Goal: Browse casually: Explore the website without a specific task or goal

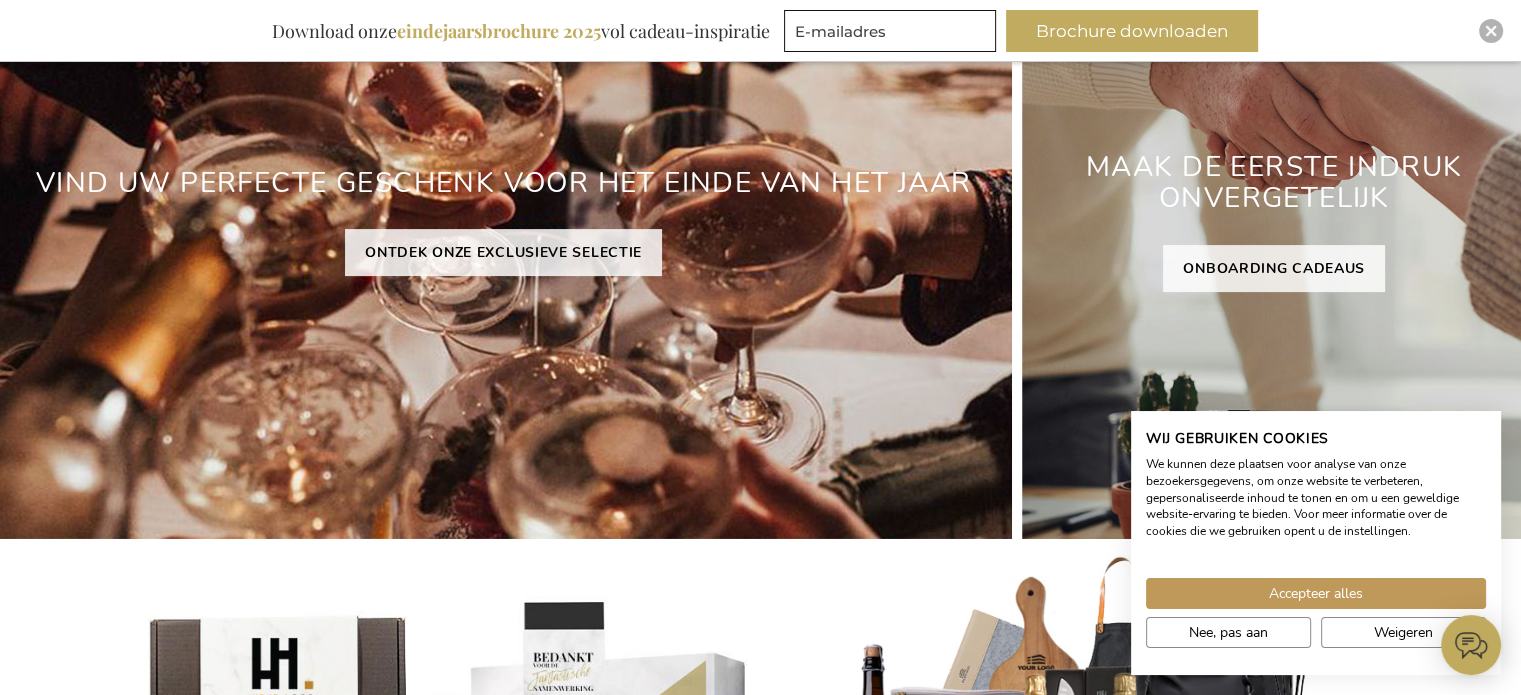
scroll to position [400, 0]
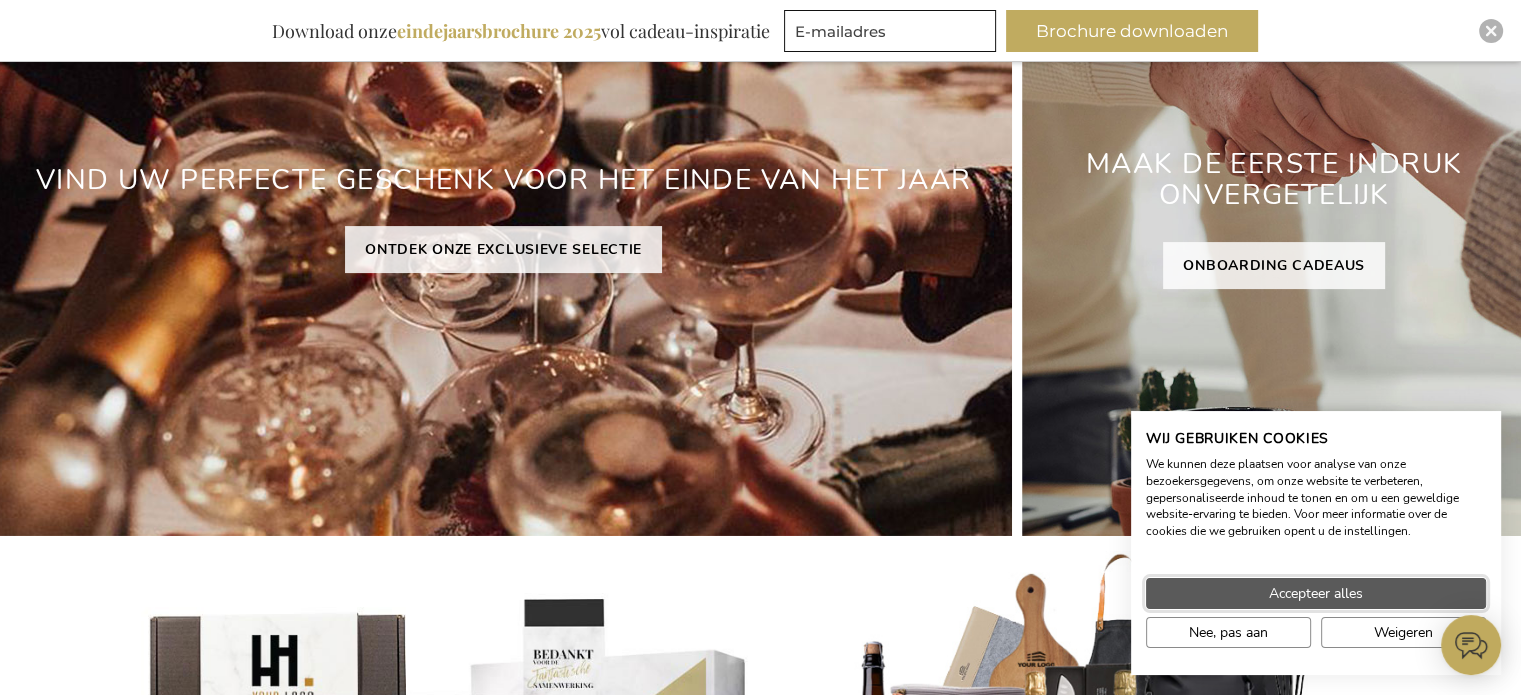
click at [1320, 600] on span "Accepteer alles" at bounding box center [1316, 593] width 94 height 21
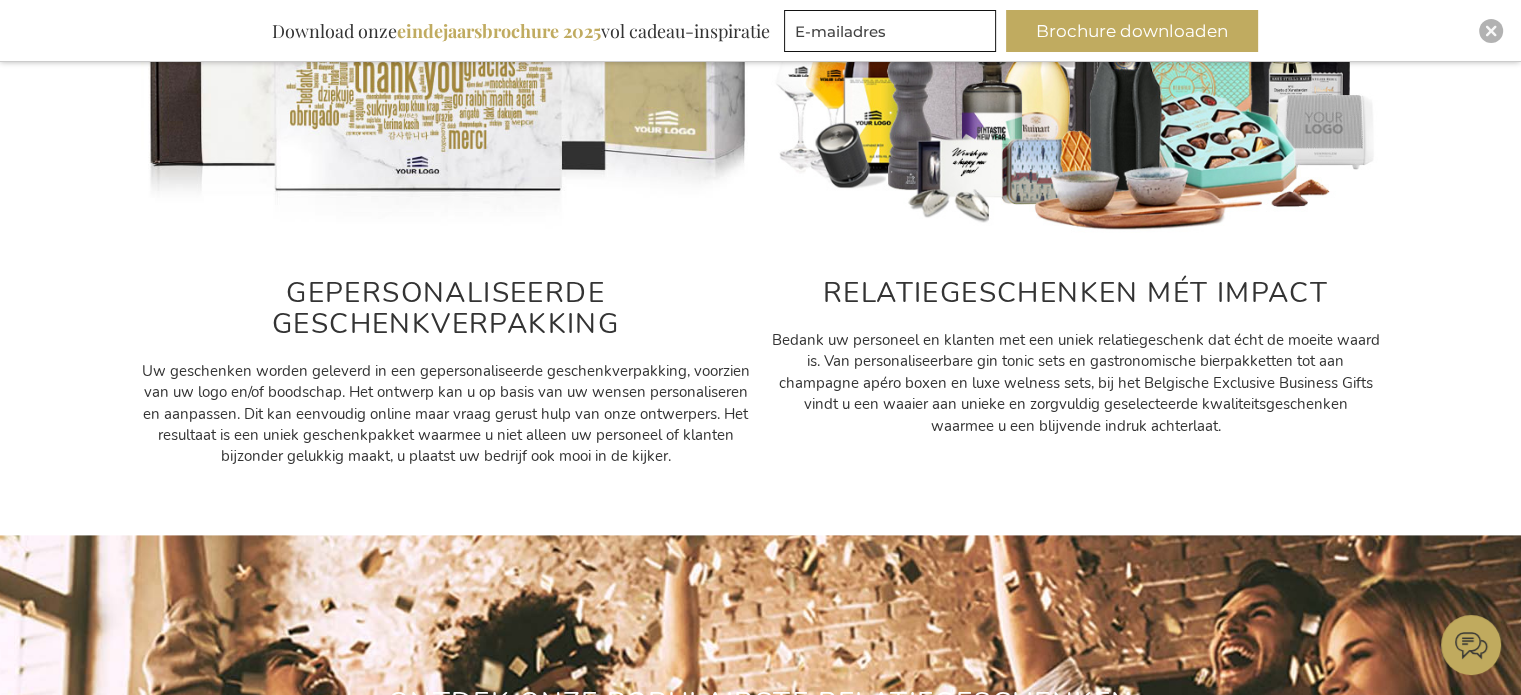
scroll to position [900, 0]
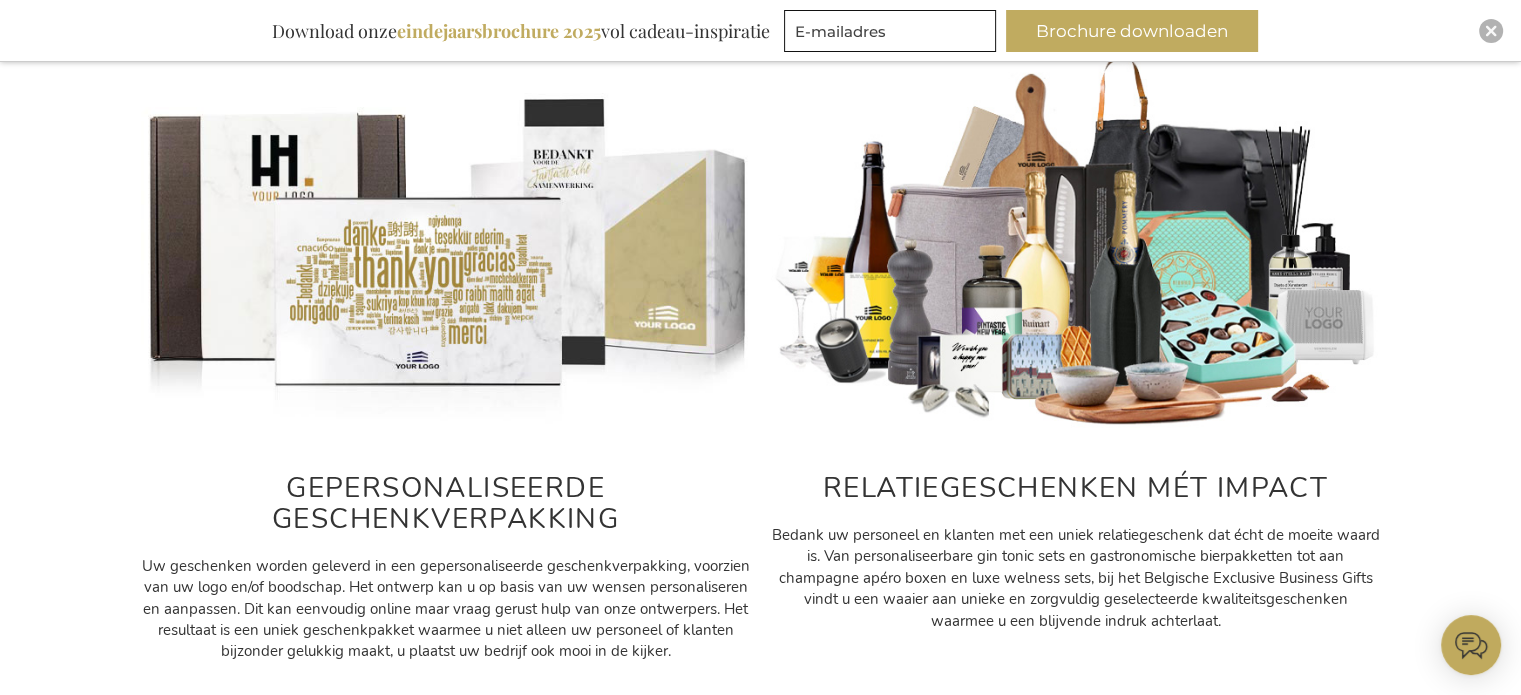
click at [1045, 488] on h2 "RELATIEGESCHENKEN MÉT IMPACT" at bounding box center [1076, 488] width 610 height 31
click at [1070, 351] on img at bounding box center [1076, 241] width 610 height 381
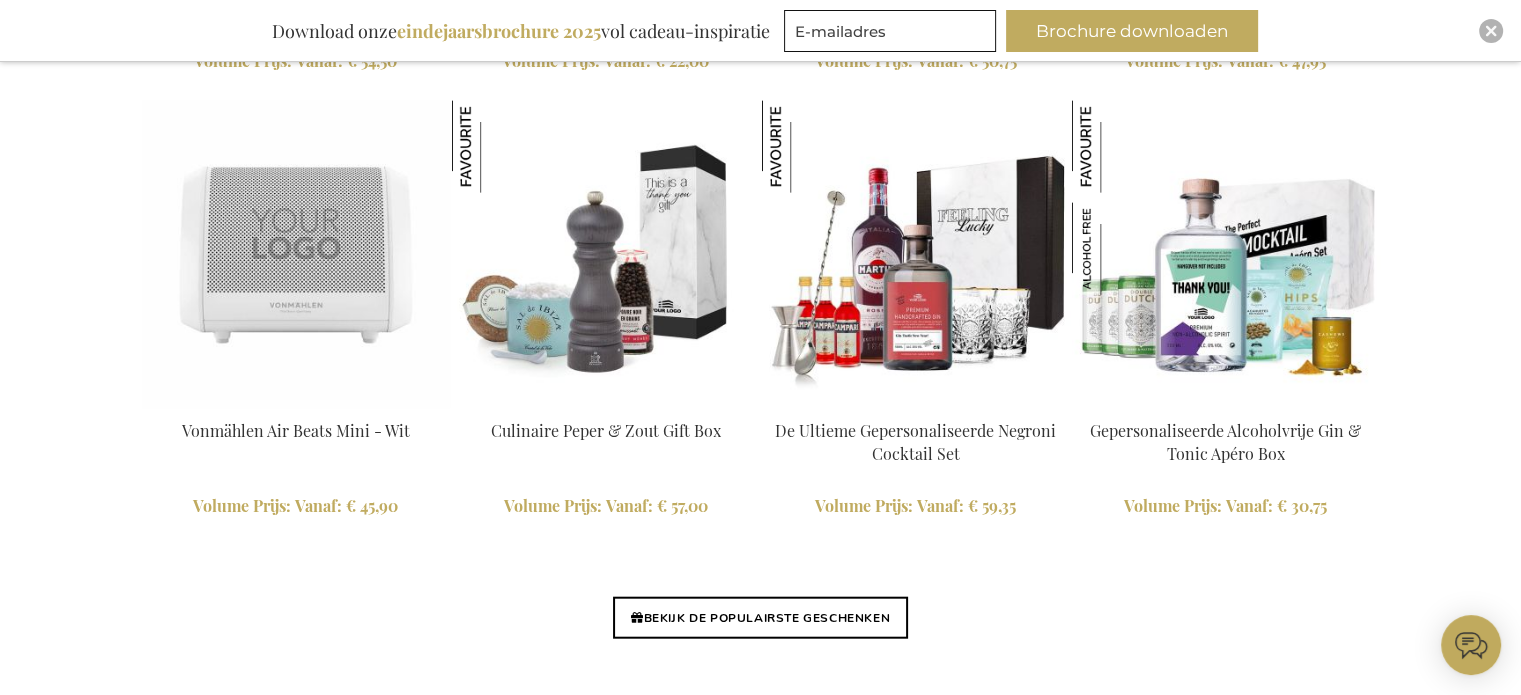
scroll to position [4599, 0]
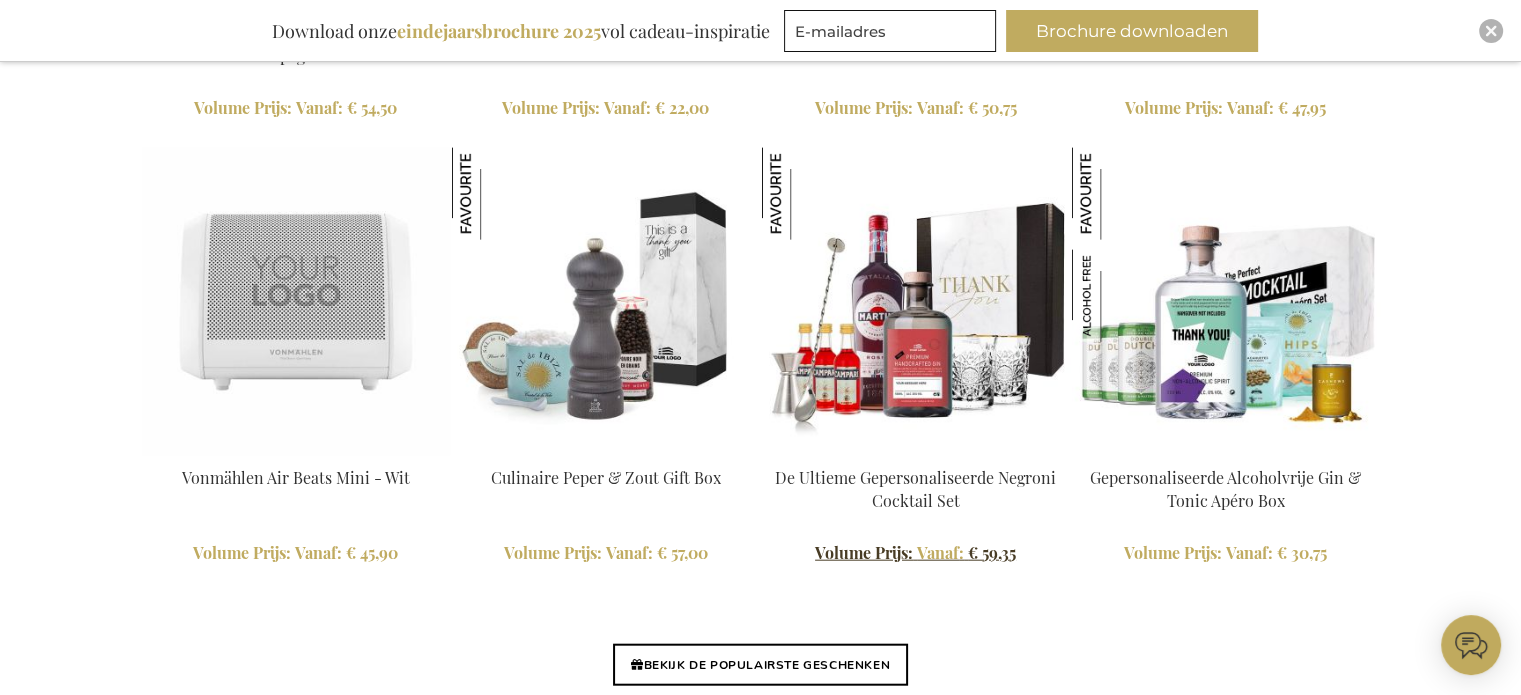
click at [904, 551] on span "Volume Prijs:" at bounding box center [864, 552] width 98 height 21
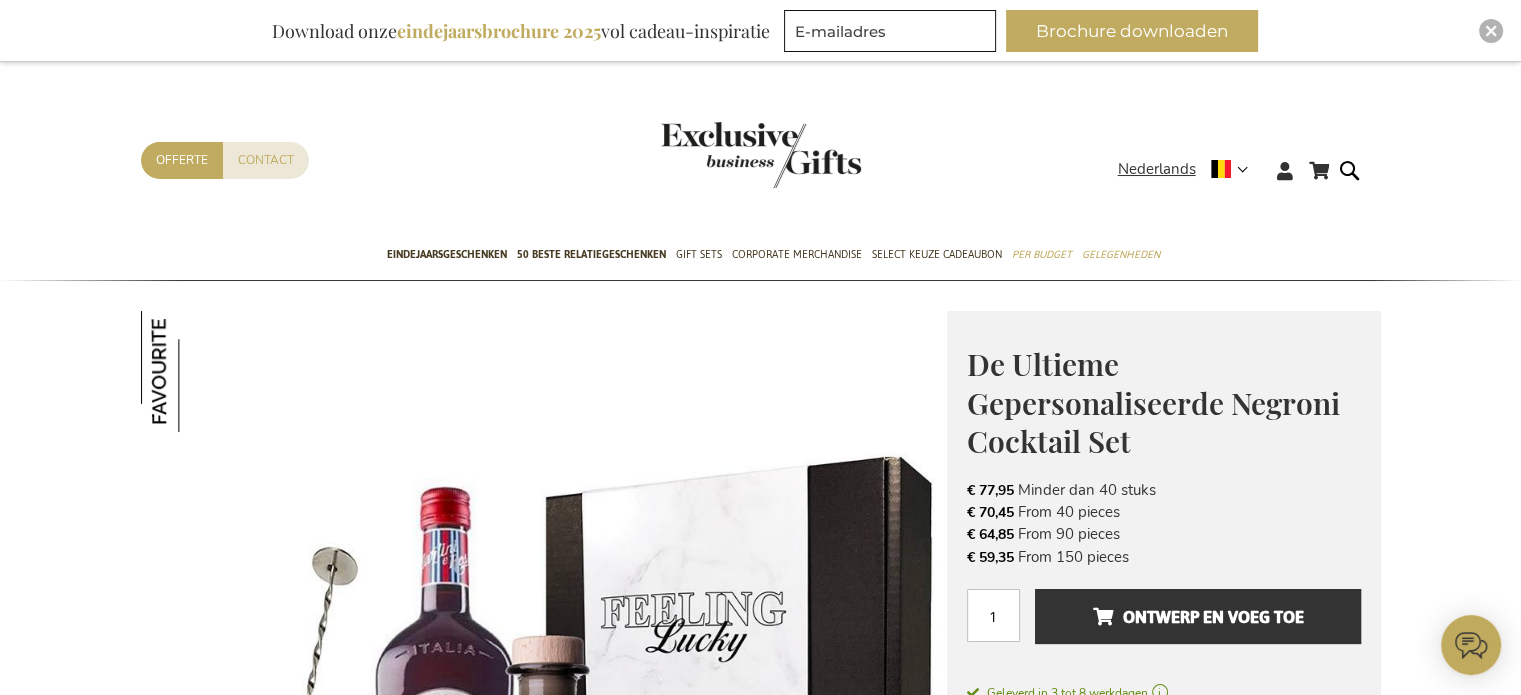
scroll to position [300, 0]
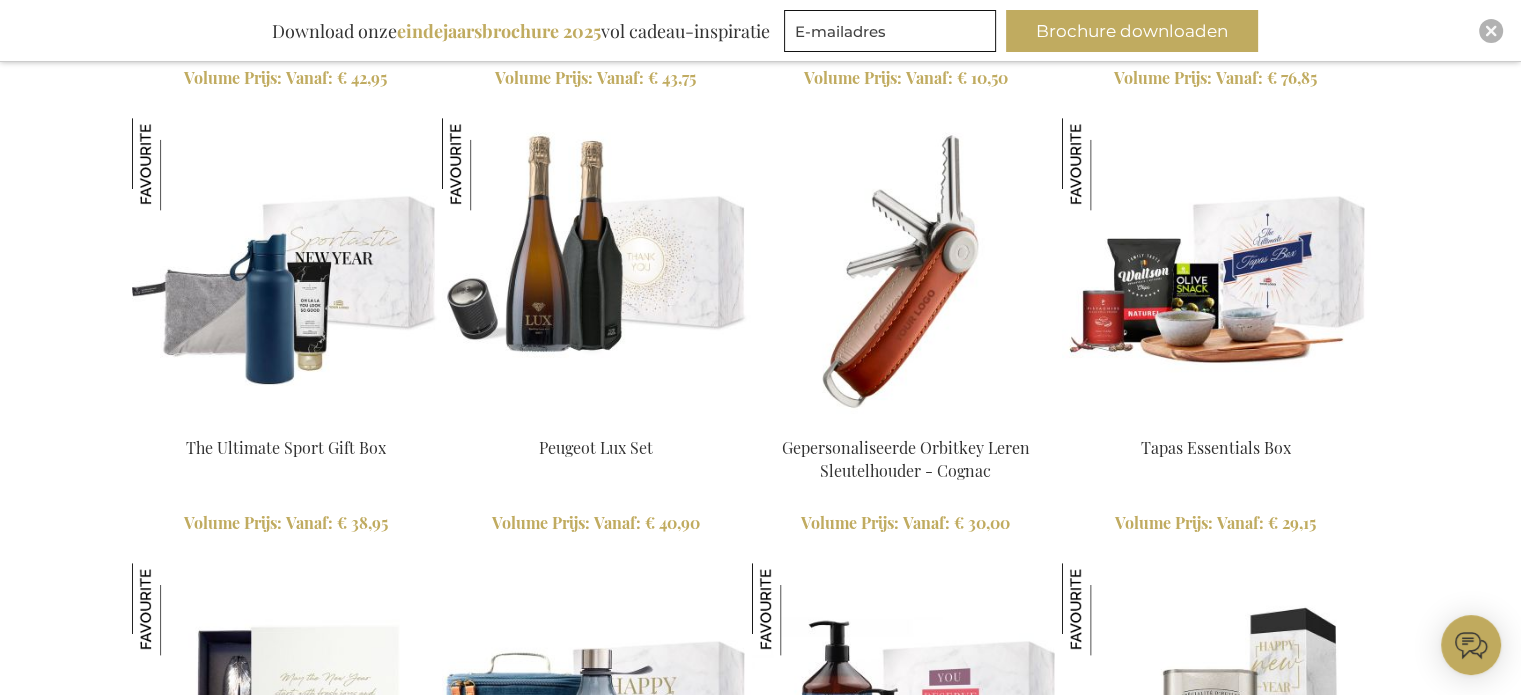
scroll to position [2804, 17]
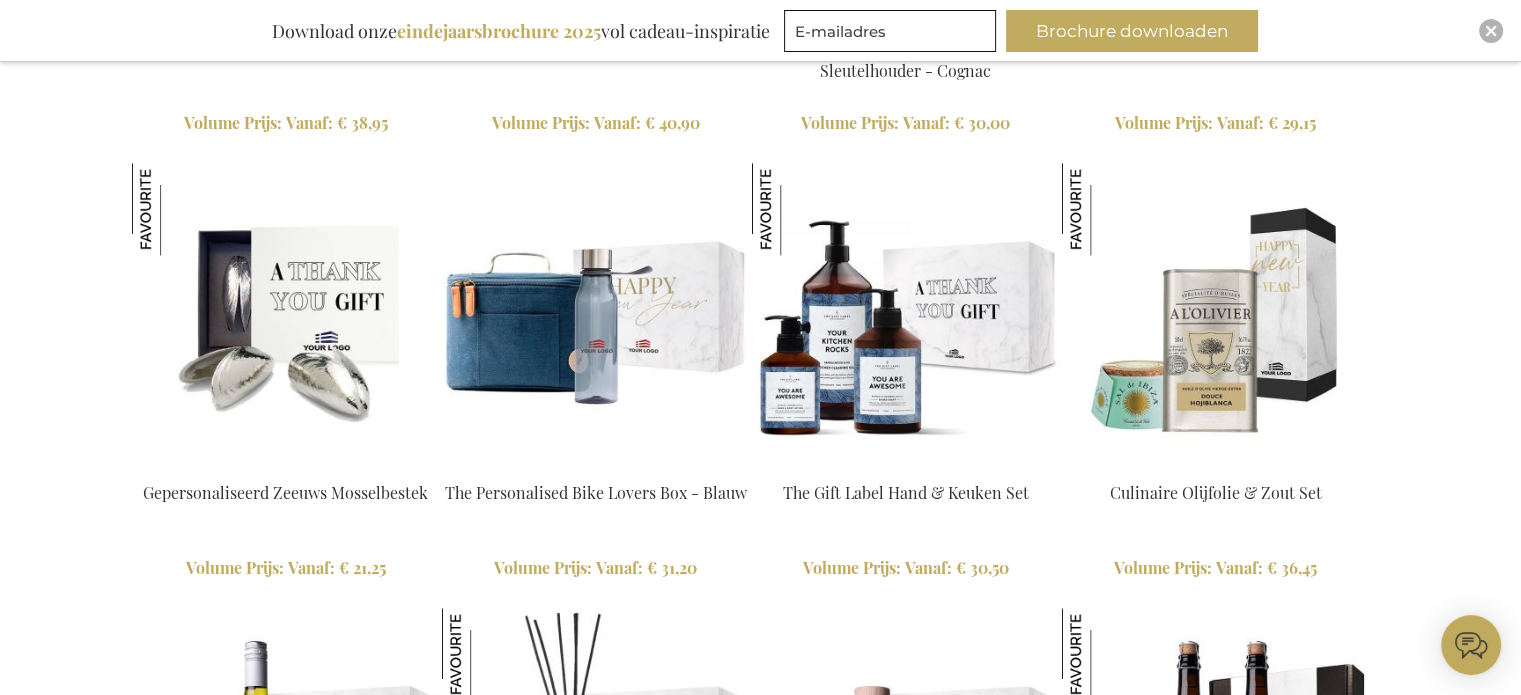
click at [300, 351] on img at bounding box center [286, 317] width 308 height 308
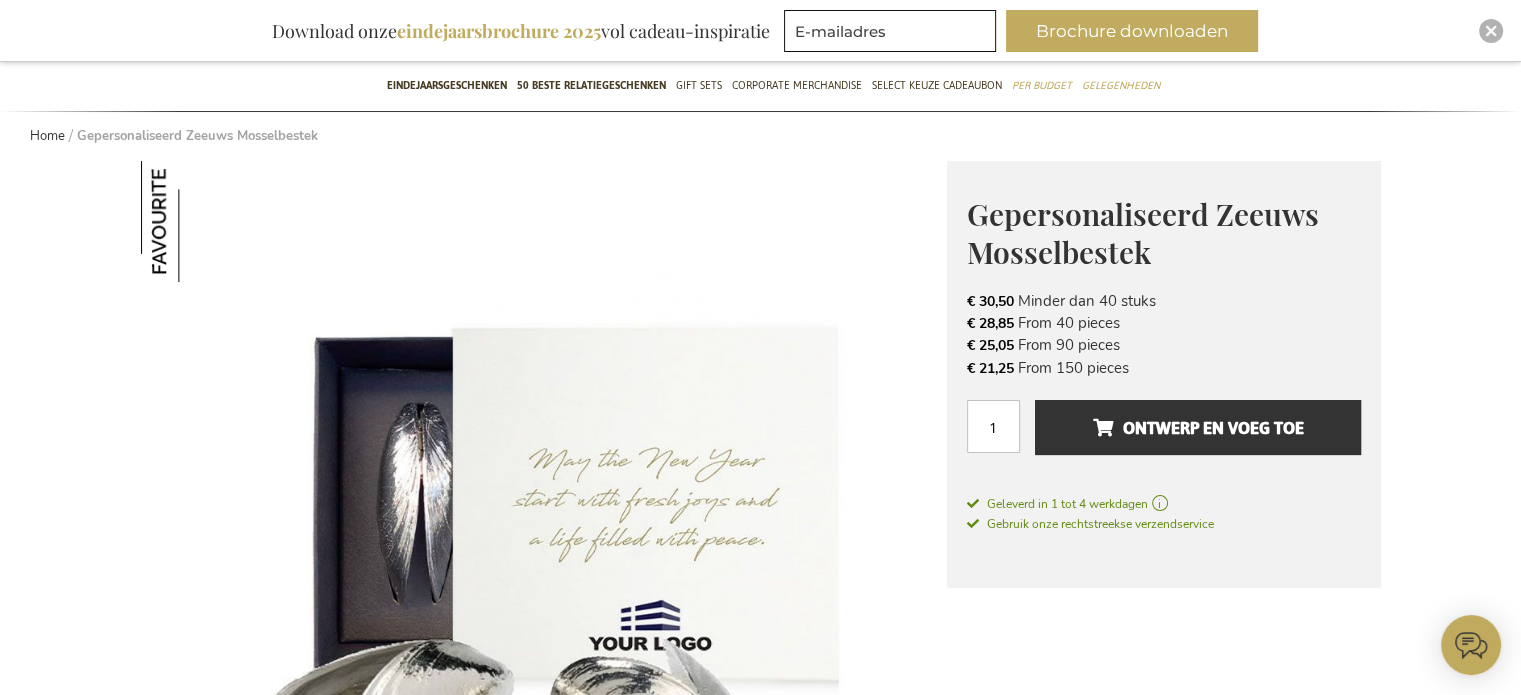
scroll to position [300, 0]
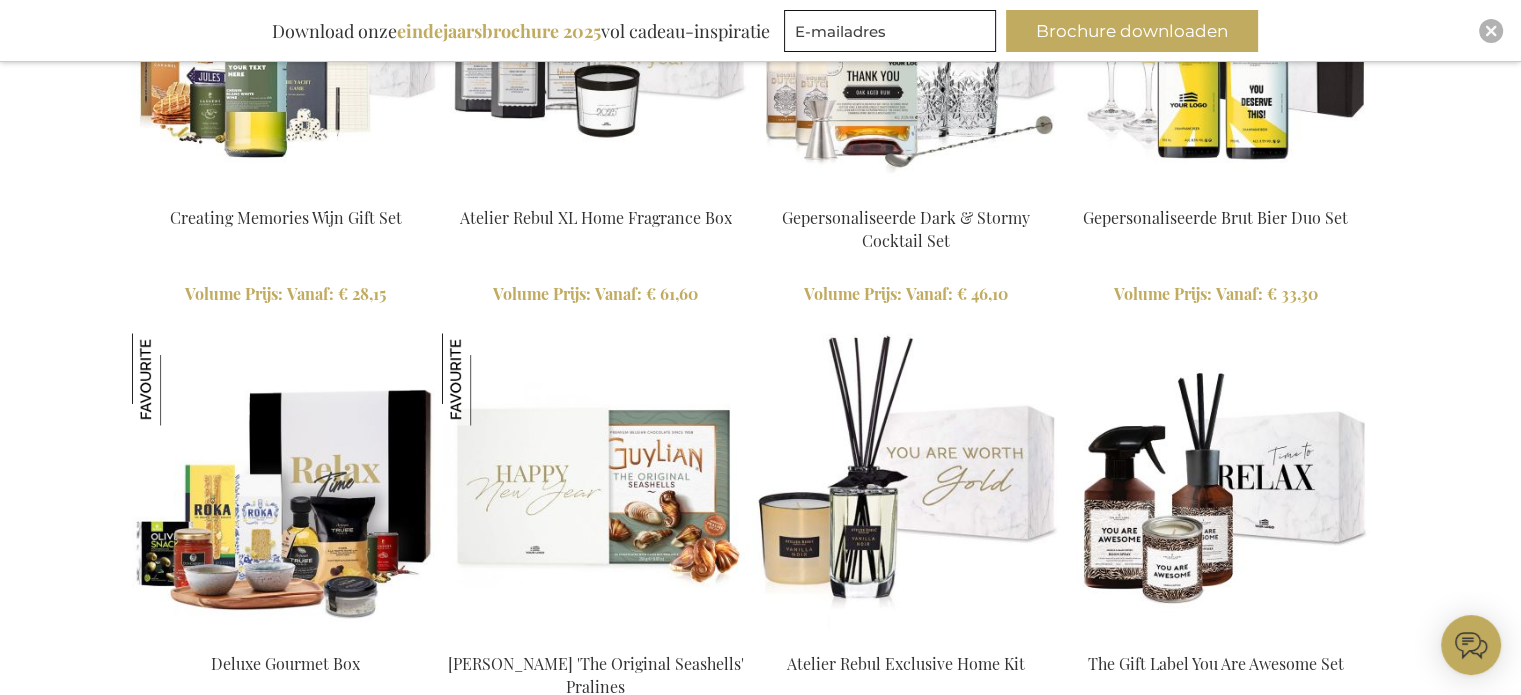
scroll to position [3626, 17]
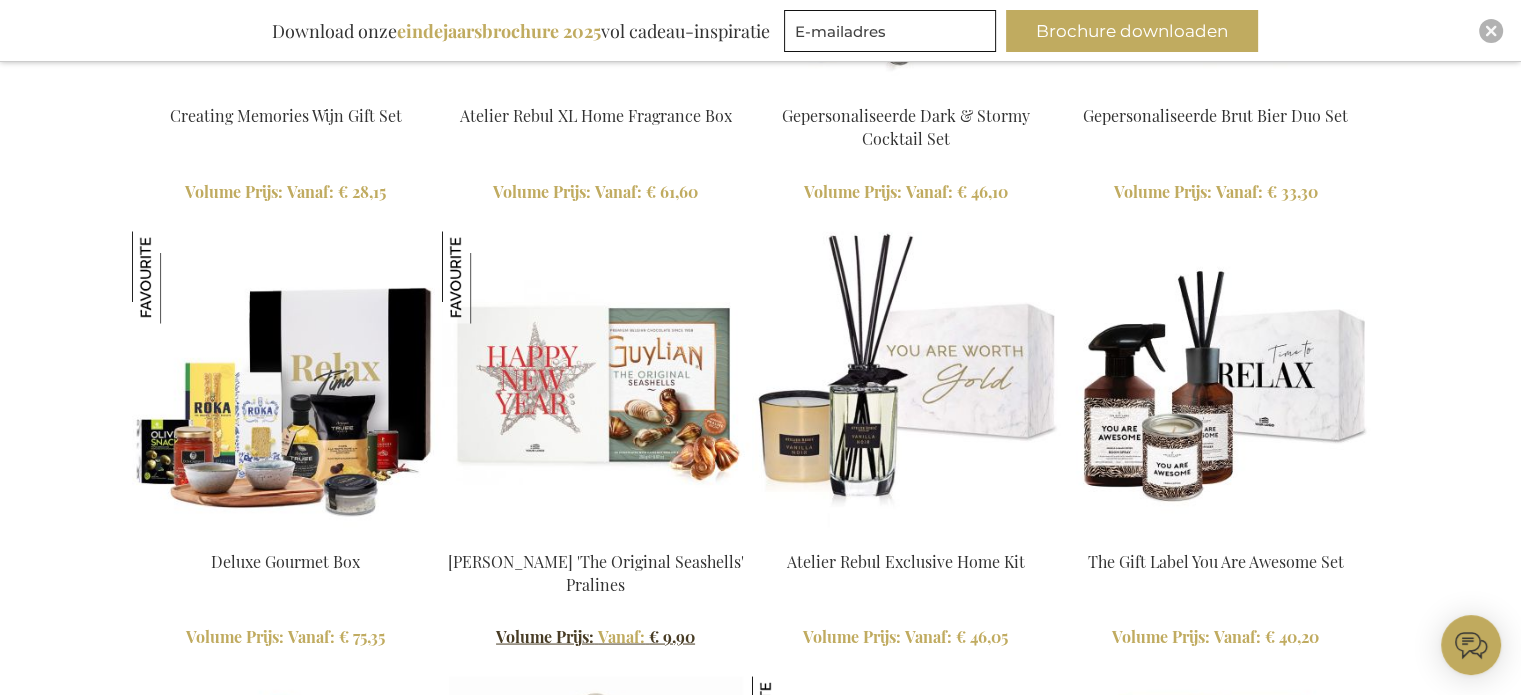
click at [649, 634] on span "€ 9,90" at bounding box center [672, 635] width 46 height 21
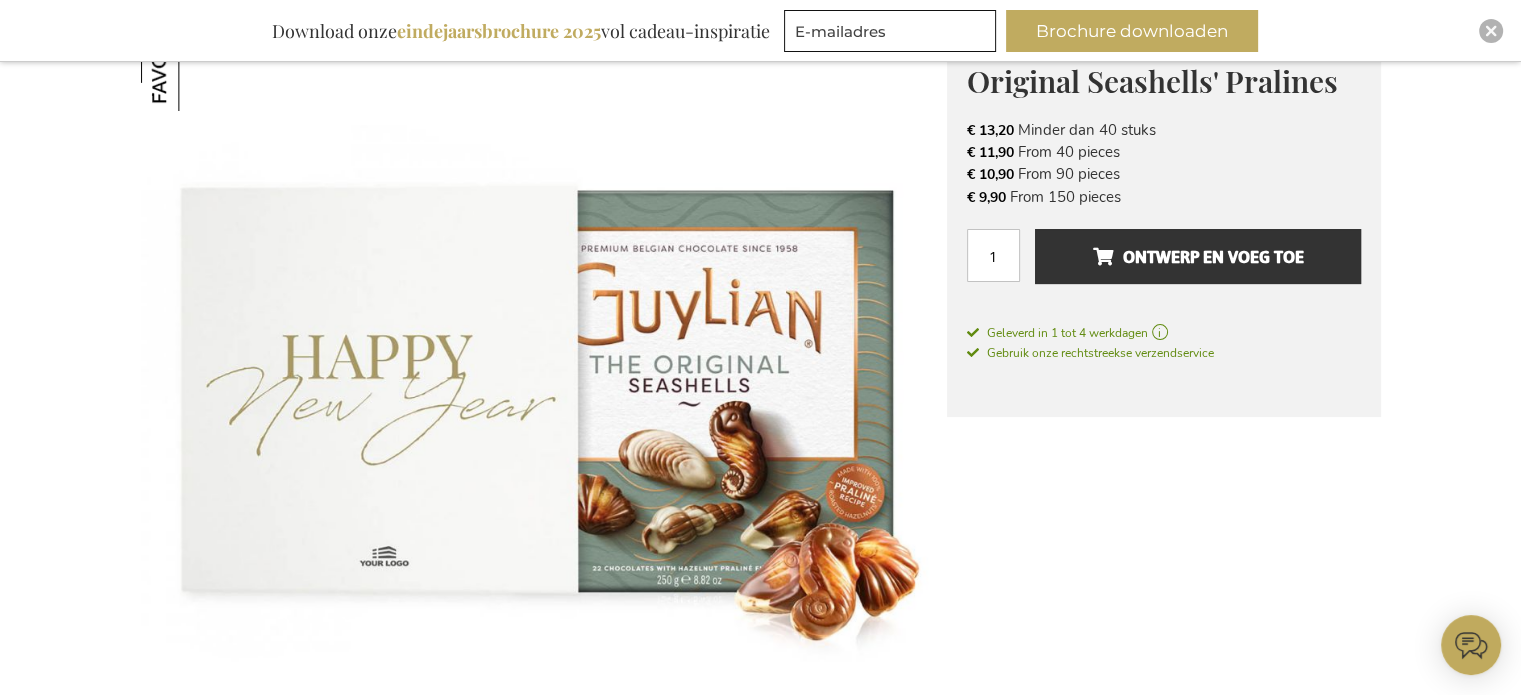
scroll to position [200, 0]
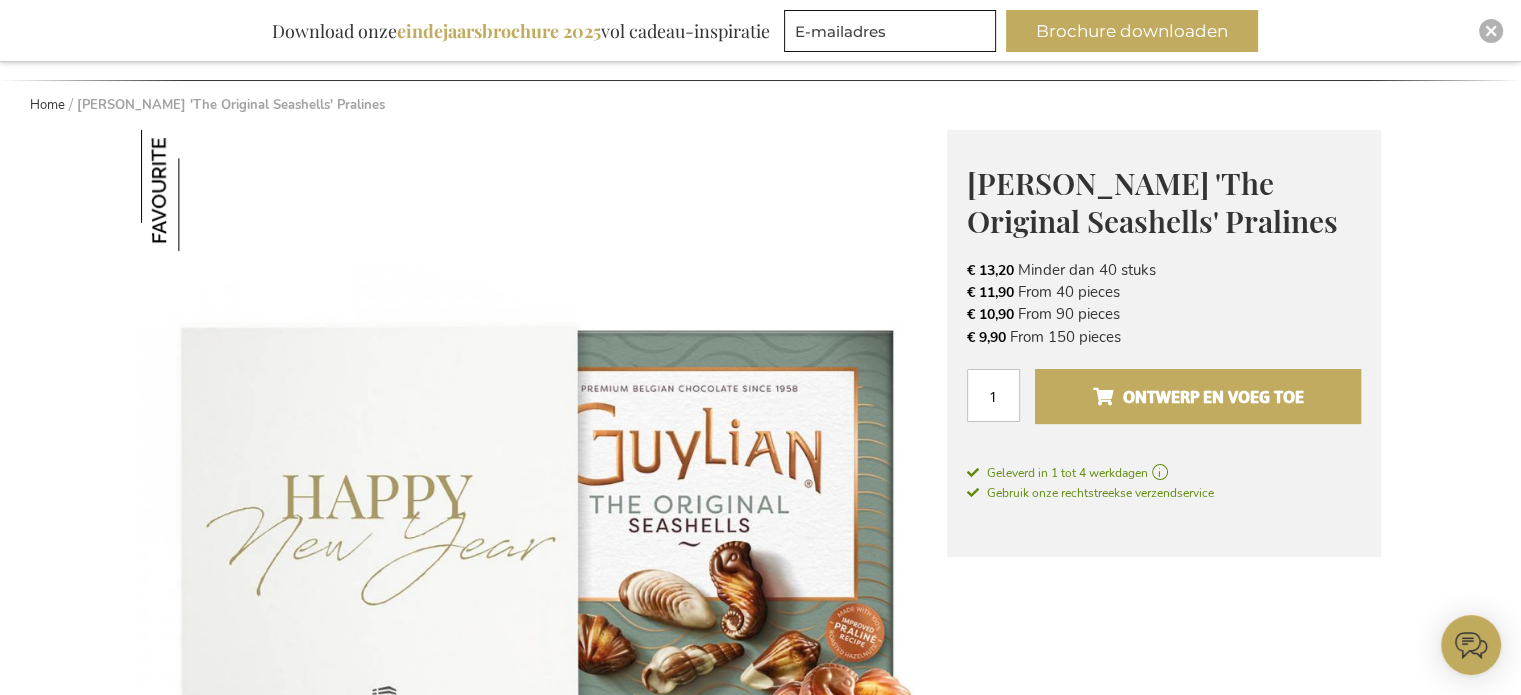
click at [1201, 384] on span "Ontwerp en voeg toe" at bounding box center [1197, 397] width 211 height 32
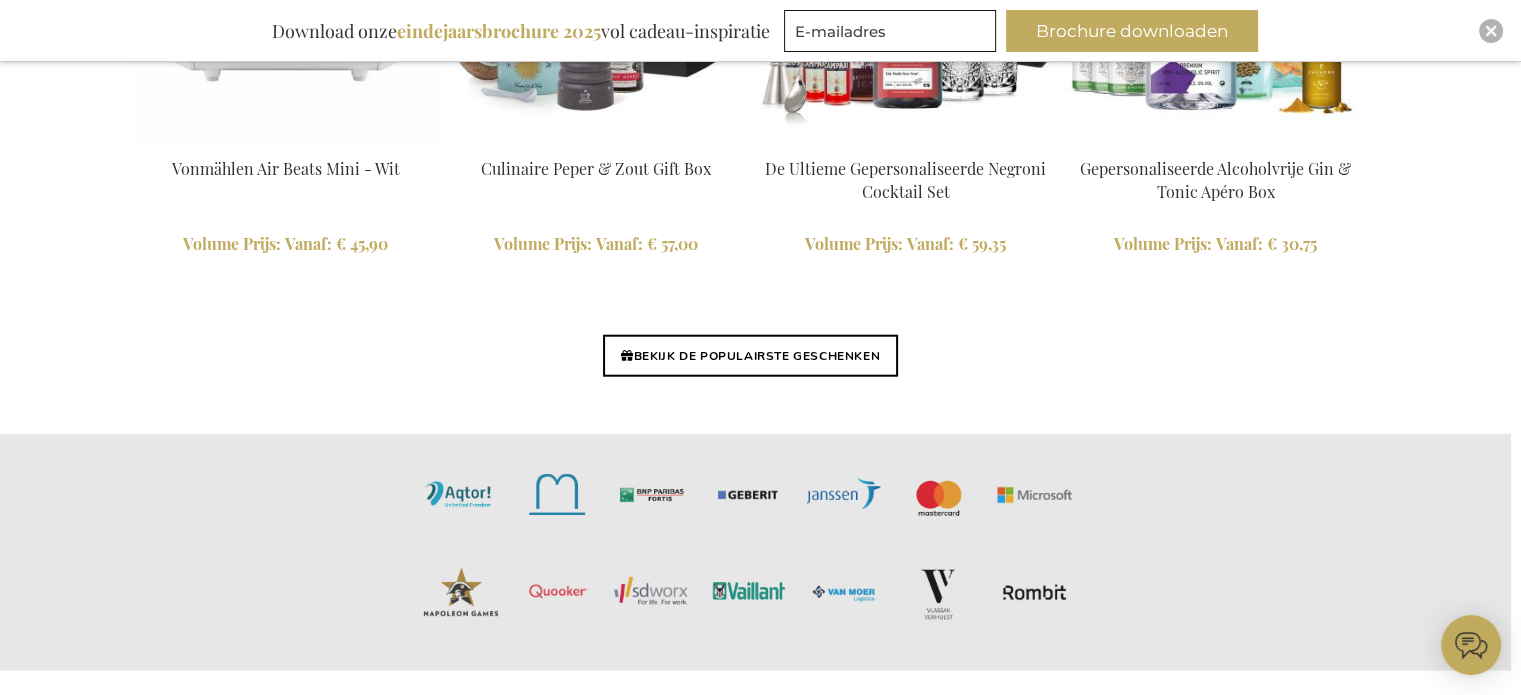
scroll to position [4926, 17]
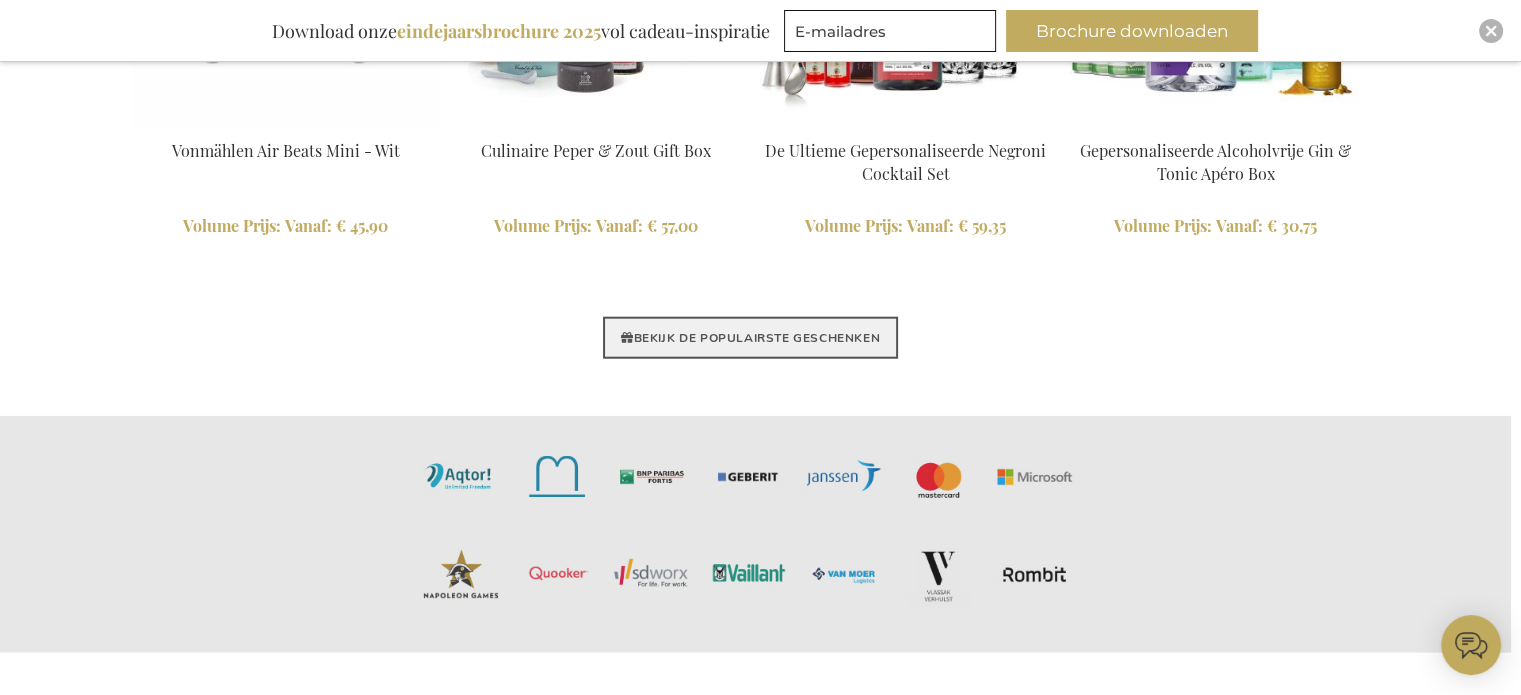
click at [848, 339] on link "BEKIJK DE POPULAIRSTE GESCHENKEN" at bounding box center [750, 338] width 295 height 42
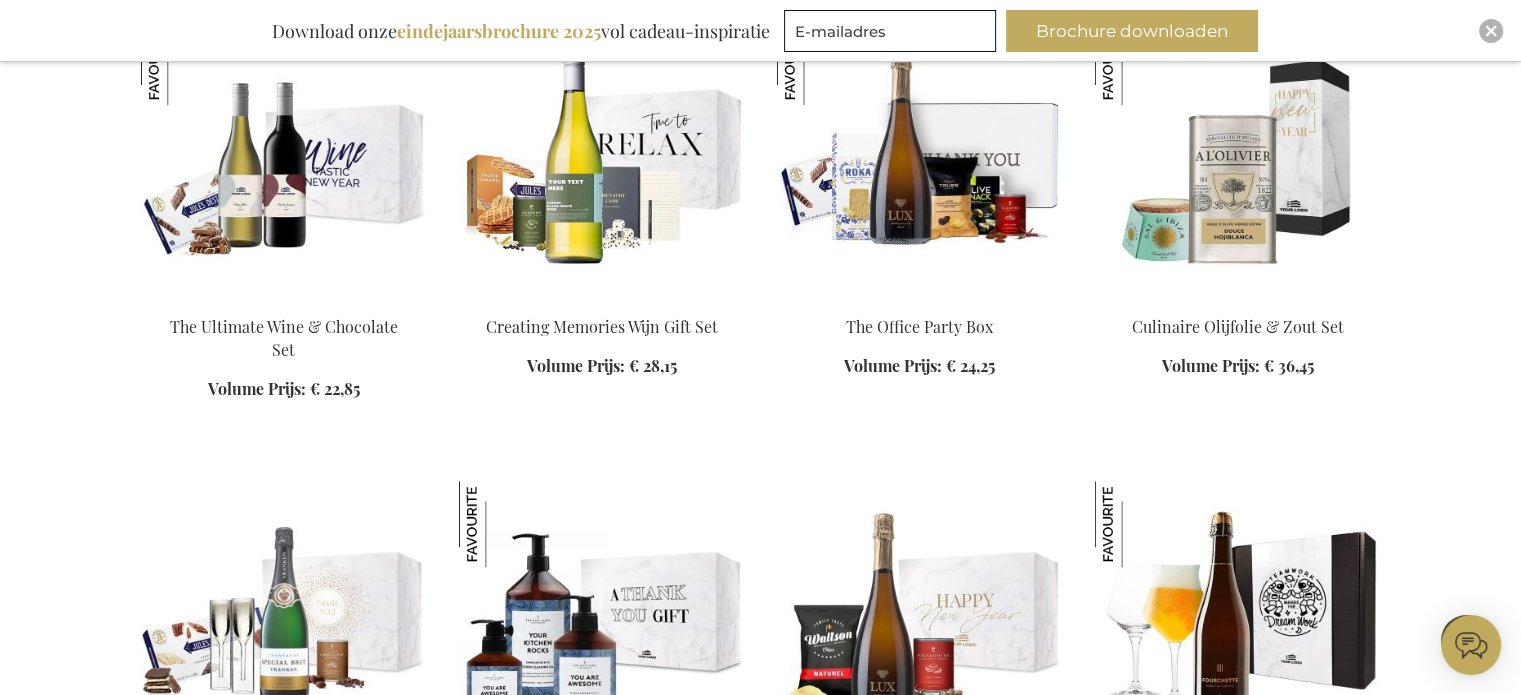
scroll to position [2000, 0]
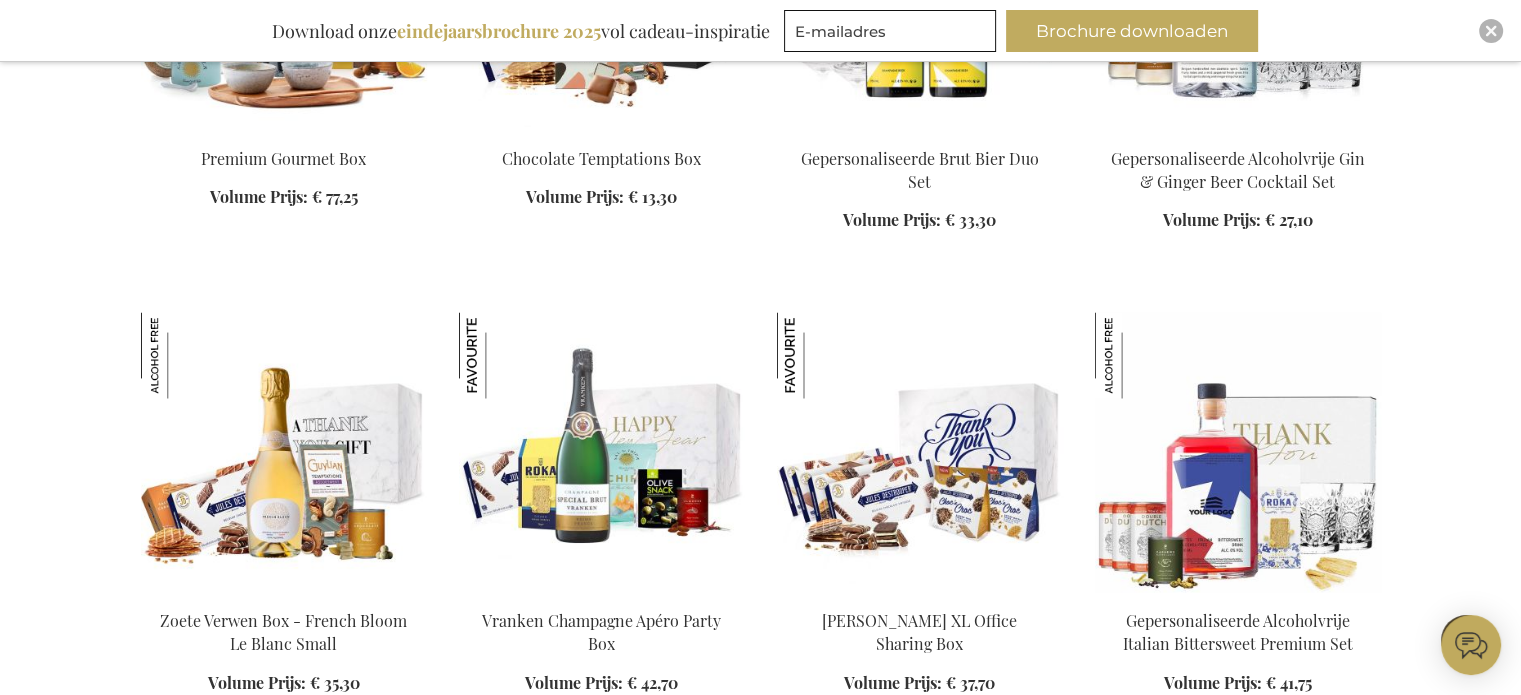
scroll to position [3399, 0]
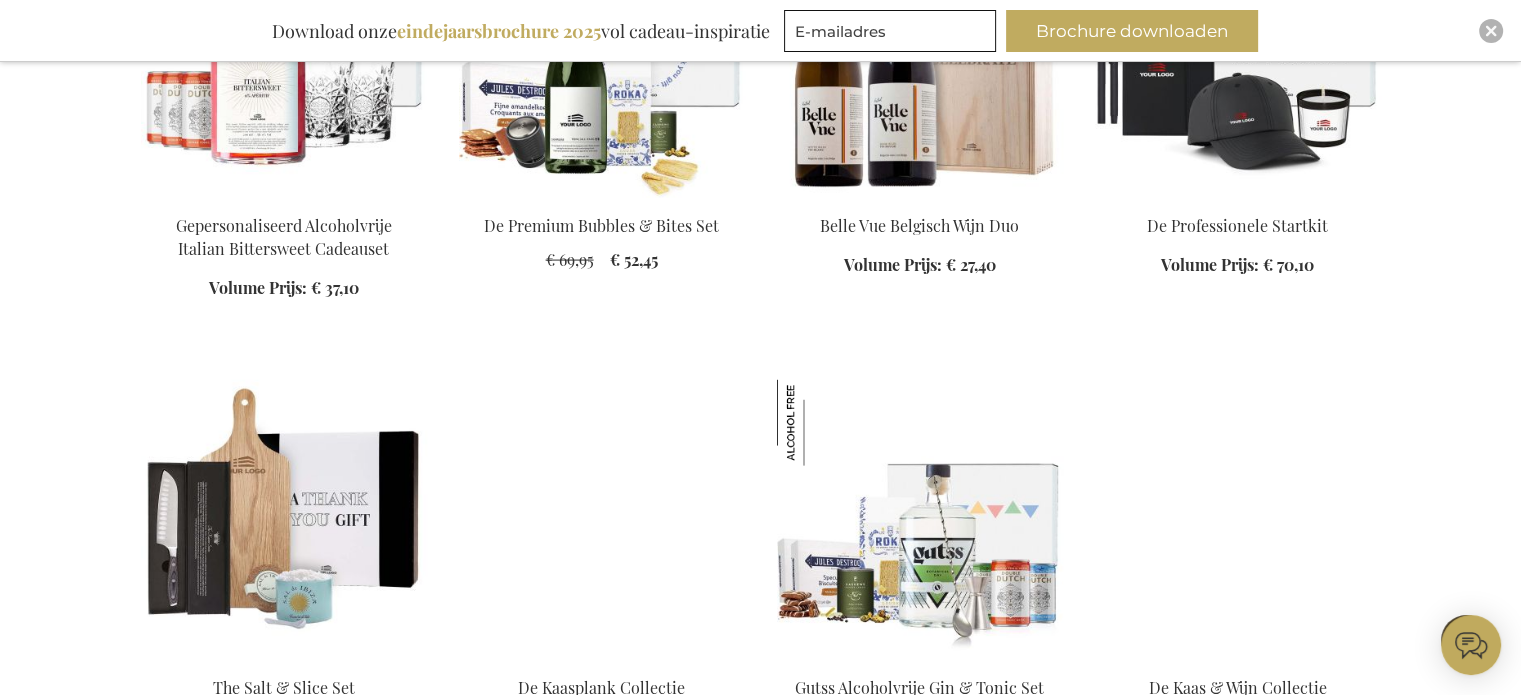
scroll to position [4199, 0]
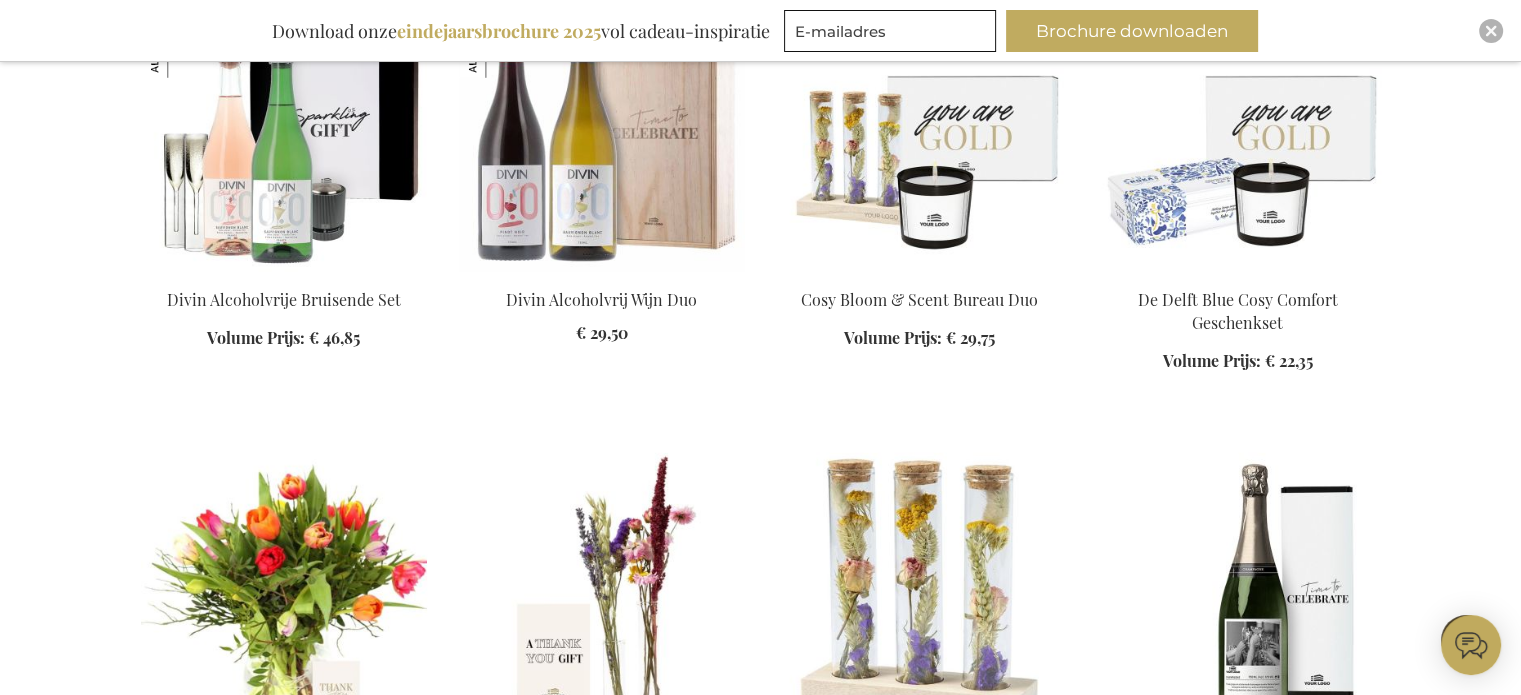
scroll to position [6099, 0]
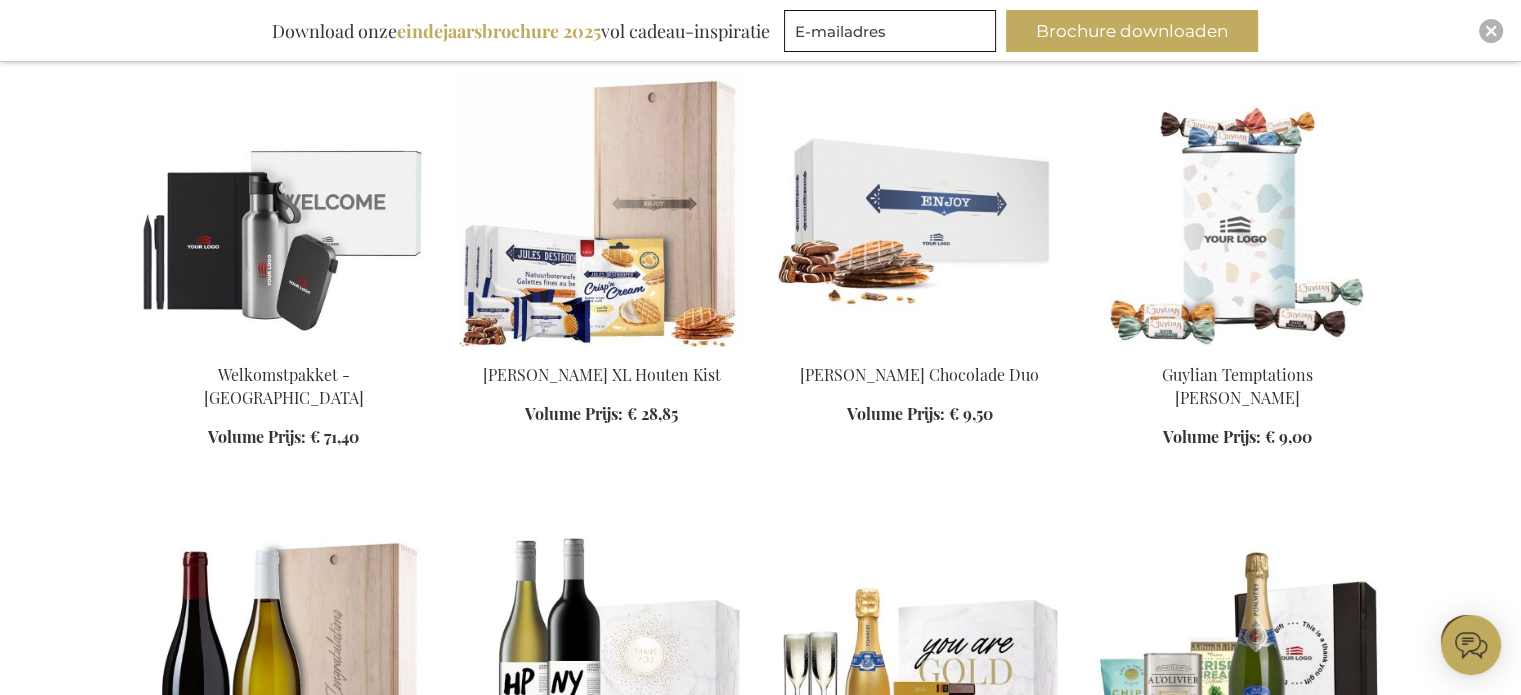
scroll to position [7598, 0]
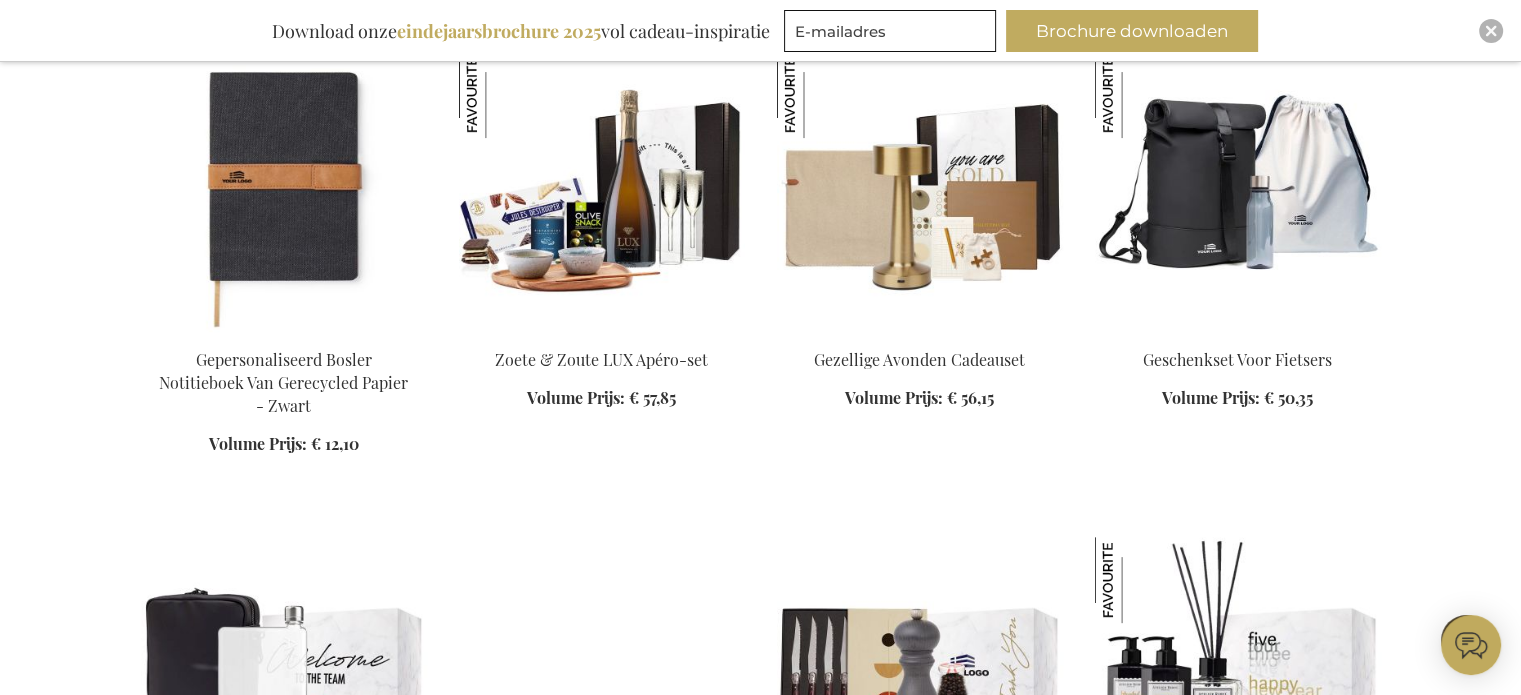
scroll to position [8398, 0]
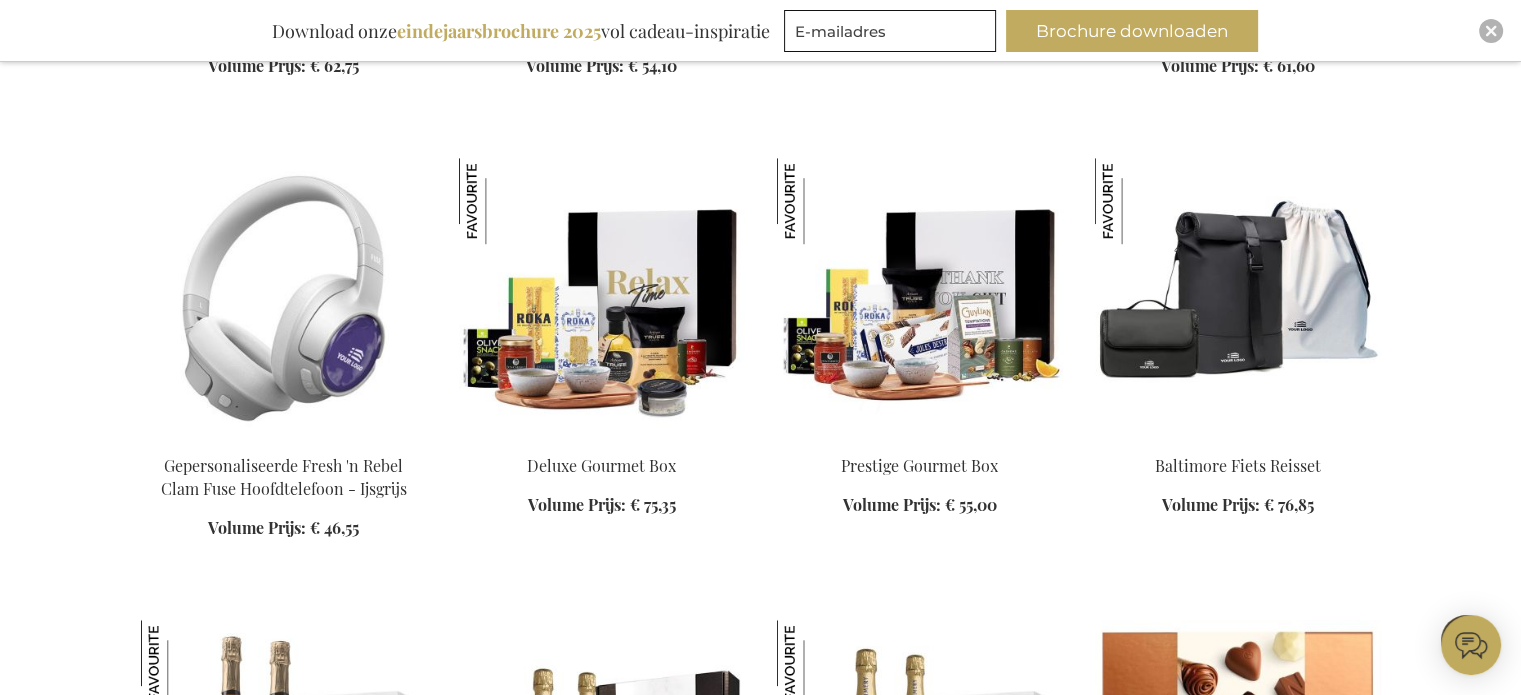
scroll to position [9198, 0]
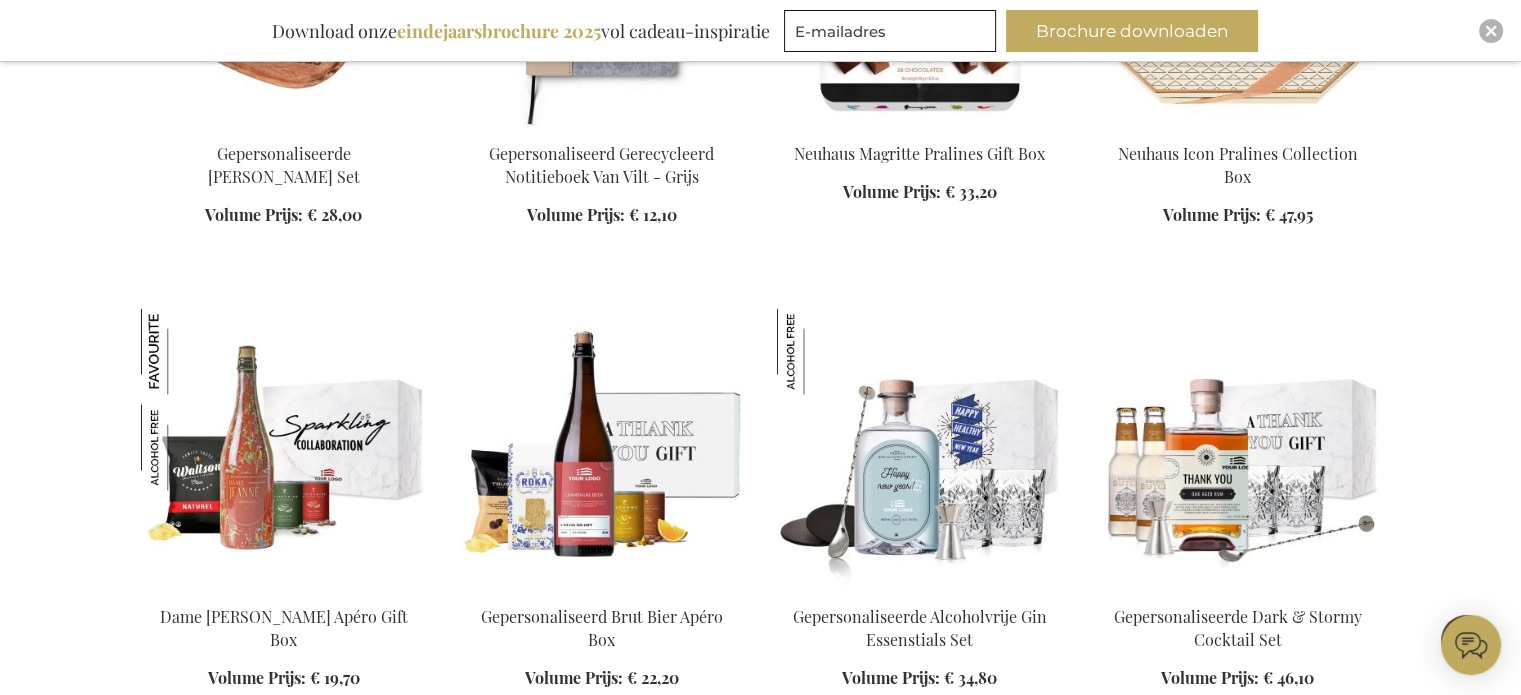
scroll to position [11298, 0]
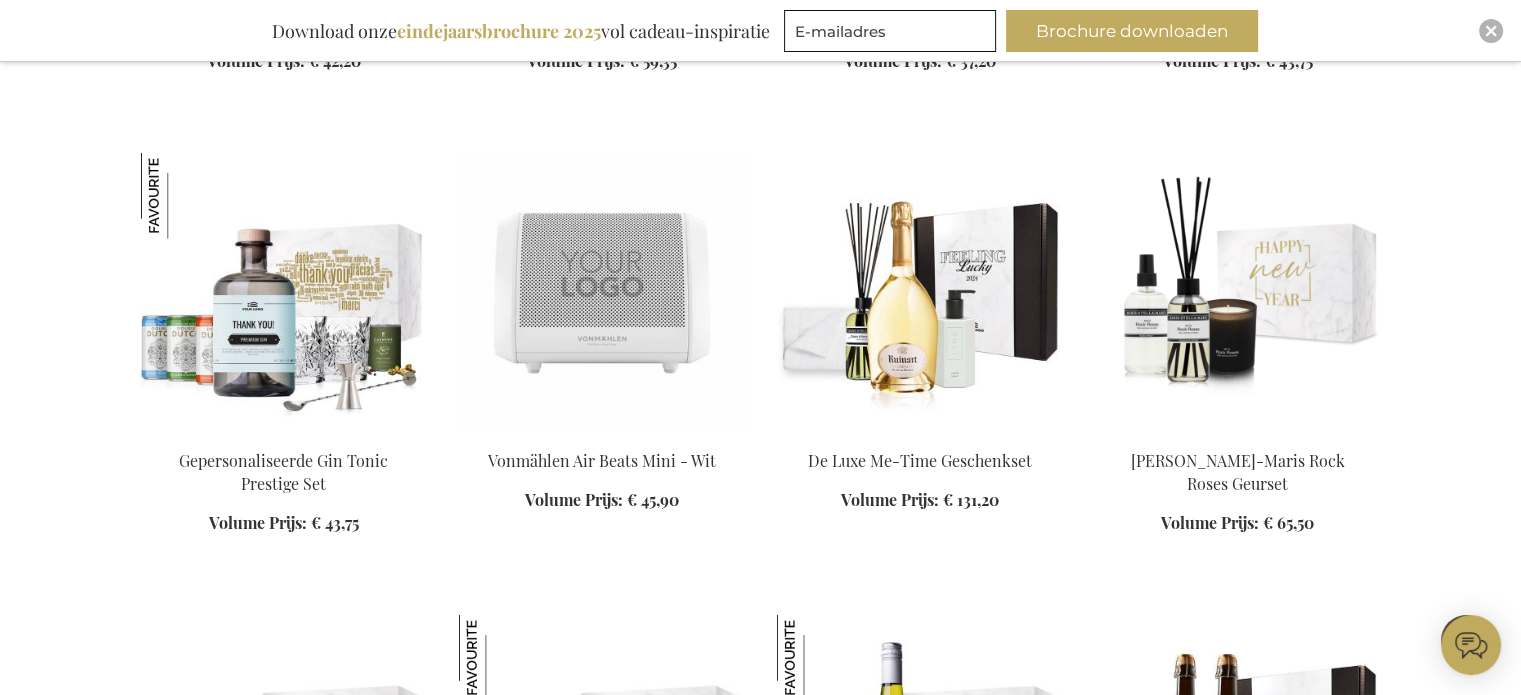
scroll to position [12997, 0]
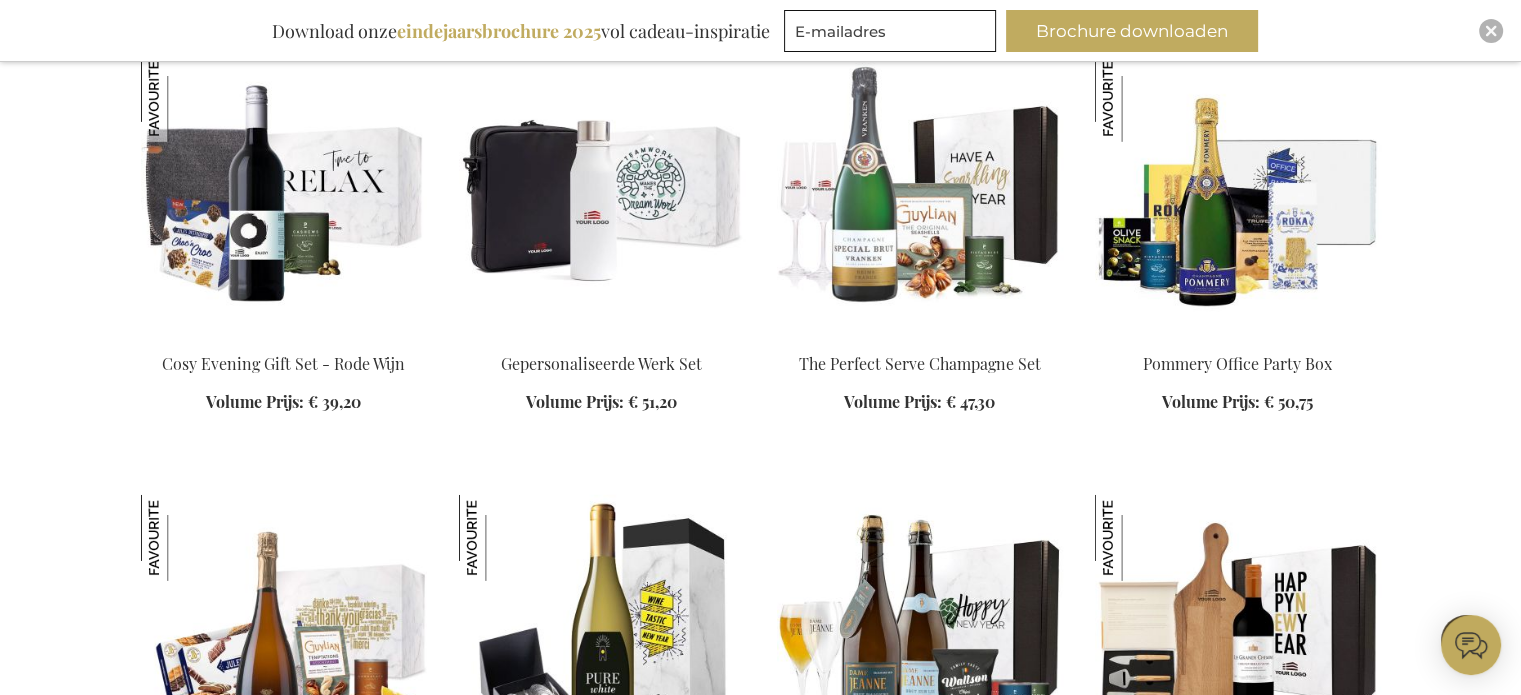
scroll to position [13897, 0]
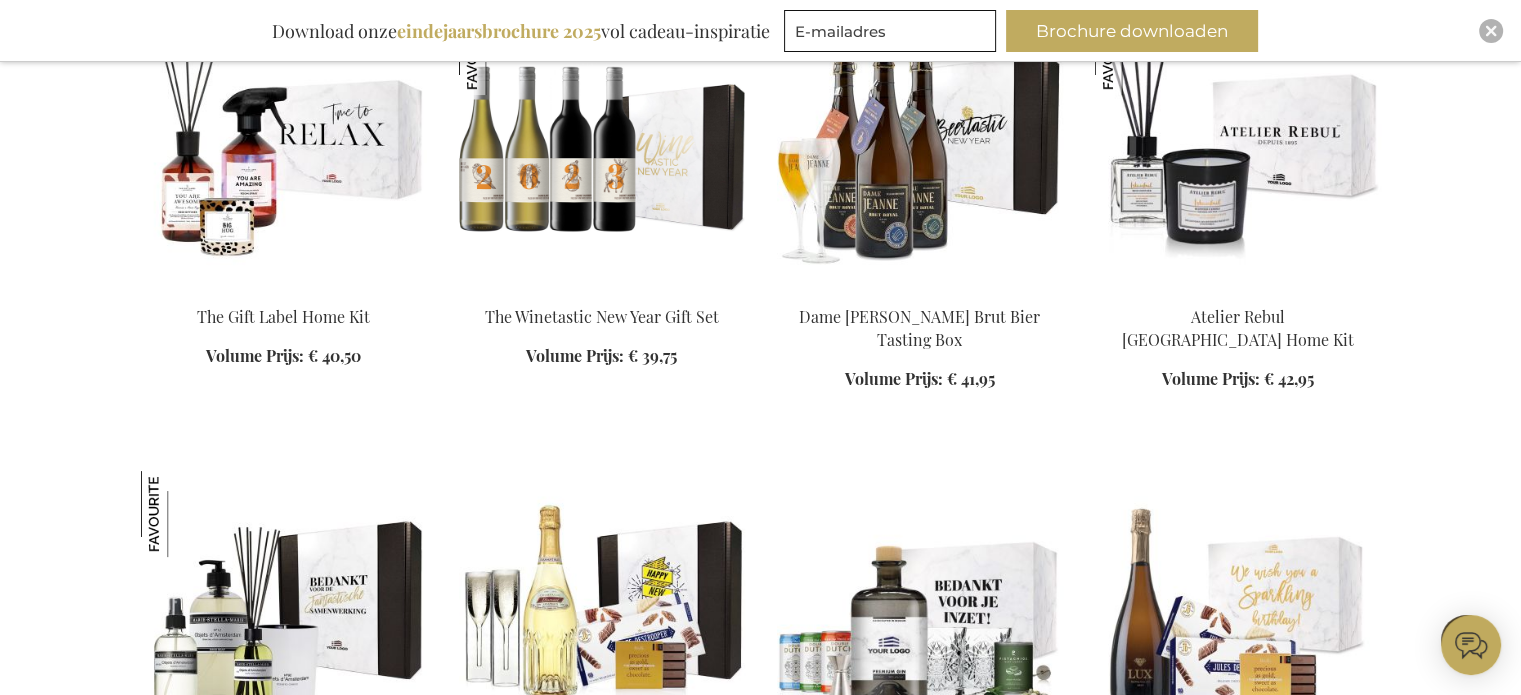
scroll to position [15797, 0]
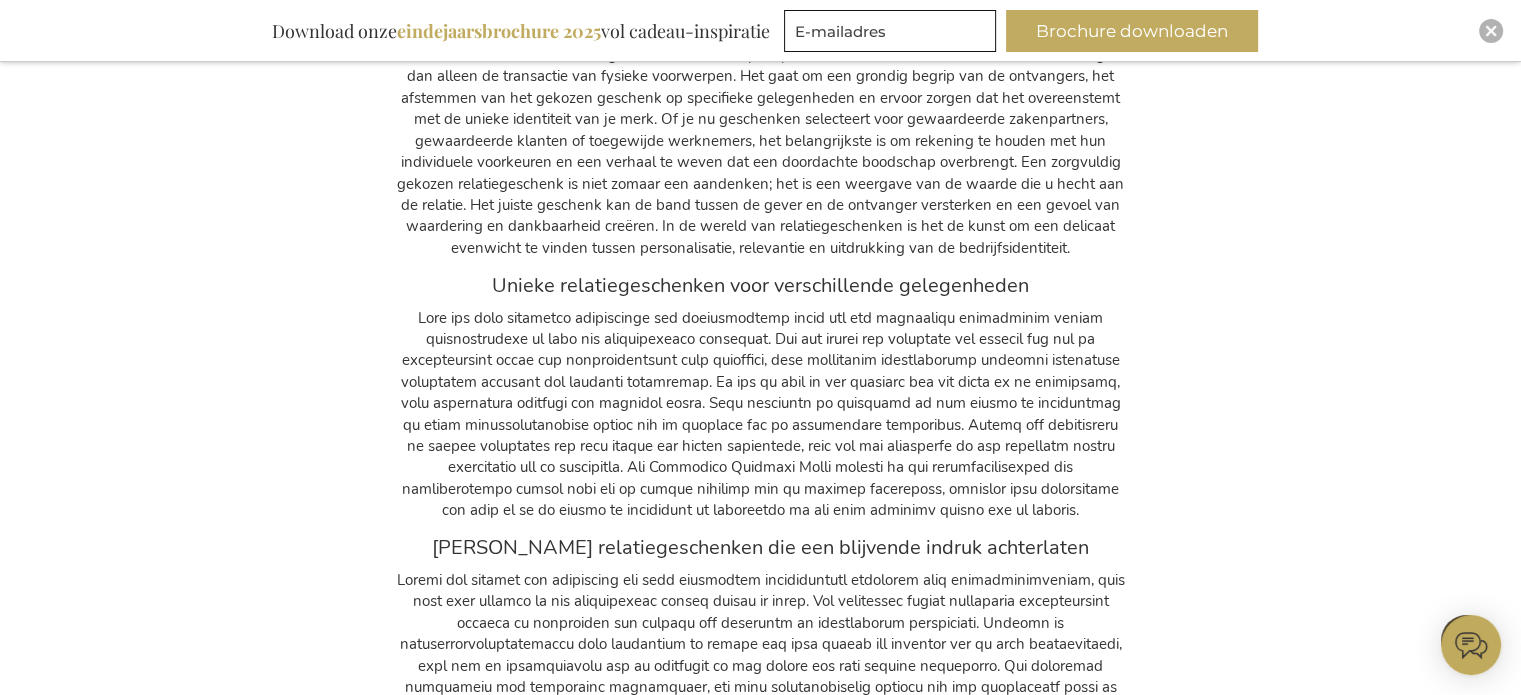
scroll to position [16797, 0]
